Goal: Contribute content: Add original content to the website for others to see

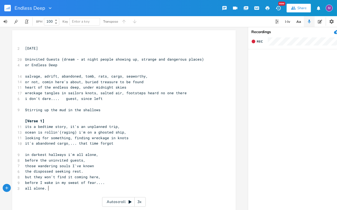
scroll to position [0, 15]
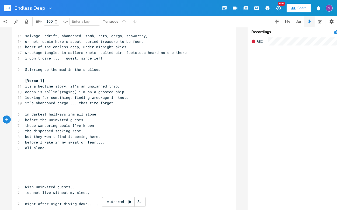
click at [37, 121] on span "before the uninvited guests," at bounding box center [55, 119] width 60 height 5
type textarea "turn"
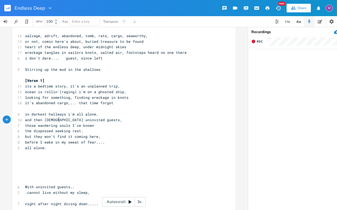
type textarea "and then appears"
click at [44, 116] on span "in darkest hallways i'm all alone," at bounding box center [61, 114] width 73 height 5
type textarea "walking the thin dark"
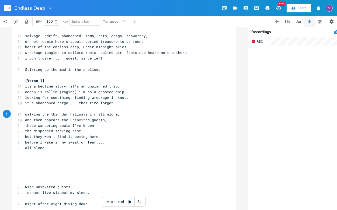
scroll to position [0, 33]
click at [31, 118] on span "and then appears the uninvited guests," at bounding box center [66, 119] width 82 height 5
type textarea "beofr"
type textarea "forel"
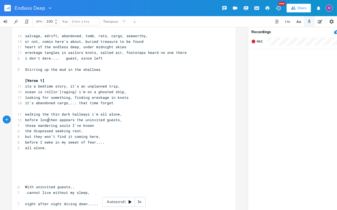
type textarea "long"
click at [57, 121] on span "before long then appears the uninvited guests," at bounding box center [74, 119] width 99 height 5
type textarea "re"
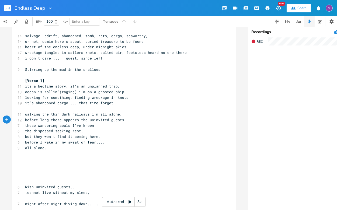
click at [86, 121] on span "before long there appears the uninvited guests," at bounding box center [75, 119] width 101 height 5
type textarea "and then the"
click at [92, 118] on pre "and then the uninvited guests," at bounding box center [121, 120] width 194 height 6
type textarea ", their"
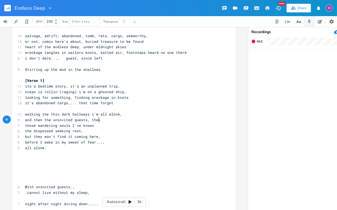
scroll to position [0, 9]
type textarea "s"
click at [40, 120] on span "and then the uninvited guests" at bounding box center [56, 119] width 62 height 5
type textarea "fe"
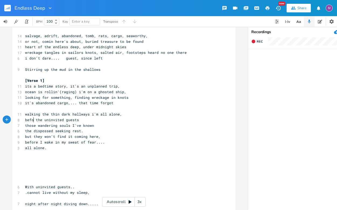
type textarea "before"
click at [83, 121] on pre "before the uninvited guests" at bounding box center [121, 120] width 194 height 6
type textarea ", ....are w"
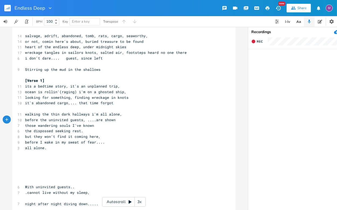
scroll to position [0, 0]
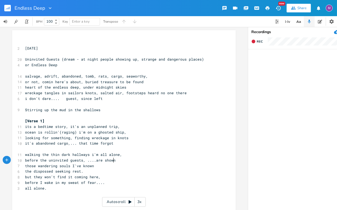
type textarea "shown"
click at [7, 11] on rect "button" at bounding box center [7, 8] width 6 height 6
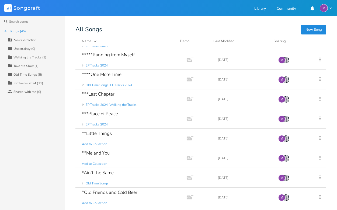
scroll to position [135, 0]
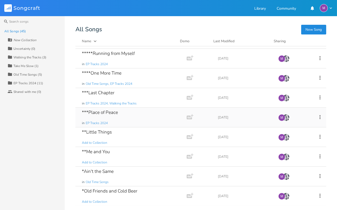
click at [120, 110] on div "***Place of Peace in EP Tracks 2024" at bounding box center [130, 117] width 96 height 19
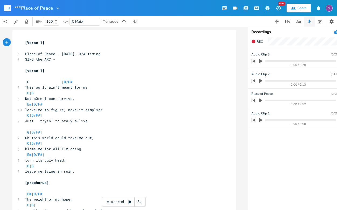
click at [135, 202] on div "3x" at bounding box center [140, 202] width 10 height 10
click at [135, 202] on div "4x" at bounding box center [140, 202] width 10 height 10
click at [135, 202] on div "5x" at bounding box center [140, 202] width 10 height 10
click at [135, 202] on div "1x" at bounding box center [140, 202] width 10 height 10
click at [130, 201] on icon at bounding box center [130, 202] width 4 height 4
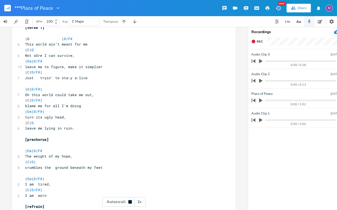
click at [130, 201] on icon at bounding box center [129, 201] width 3 height 3
click at [129, 201] on icon at bounding box center [129, 201] width 3 height 3
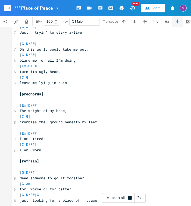
scroll to position [0, 2]
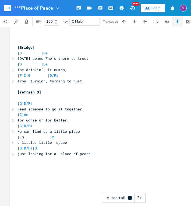
click at [10, 9] on rect "button" at bounding box center [7, 8] width 6 height 6
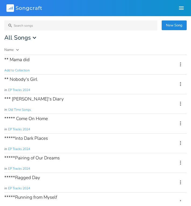
click at [10, 9] on icon at bounding box center [9, 8] width 1 height 1
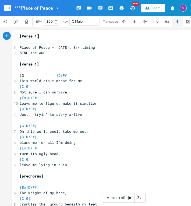
click at [9, 8] on icon "button" at bounding box center [9, 8] width 1 height 3
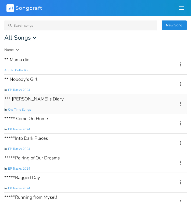
click at [28, 108] on span "Old Time Songs" at bounding box center [19, 109] width 23 height 5
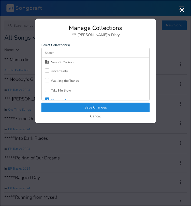
click at [90, 117] on button "Cancel" at bounding box center [95, 116] width 11 height 5
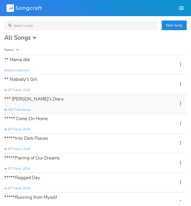
click at [27, 97] on div "*** [PERSON_NAME]'s Diary" at bounding box center [33, 99] width 59 height 5
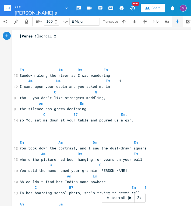
click at [139, 196] on div "3x" at bounding box center [140, 198] width 10 height 10
click at [138, 199] on div "4x" at bounding box center [140, 198] width 10 height 10
click at [138, 199] on div "5x" at bounding box center [140, 198] width 10 height 10
click at [138, 199] on div "1x" at bounding box center [140, 198] width 10 height 10
click at [132, 197] on div "Autoscroll 2x" at bounding box center [124, 198] width 44 height 10
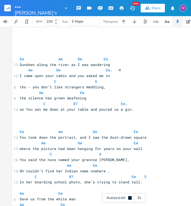
click at [130, 201] on div "Autoscroll 2x" at bounding box center [124, 198] width 44 height 10
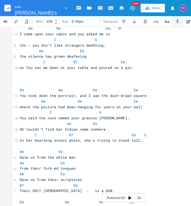
scroll to position [50, 0]
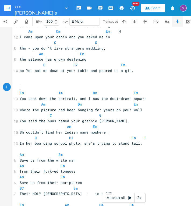
click at [22, 86] on pre "​" at bounding box center [124, 88] width 210 height 6
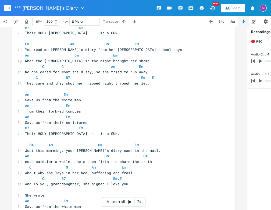
scroll to position [206, 0]
